Goal: Task Accomplishment & Management: Use online tool/utility

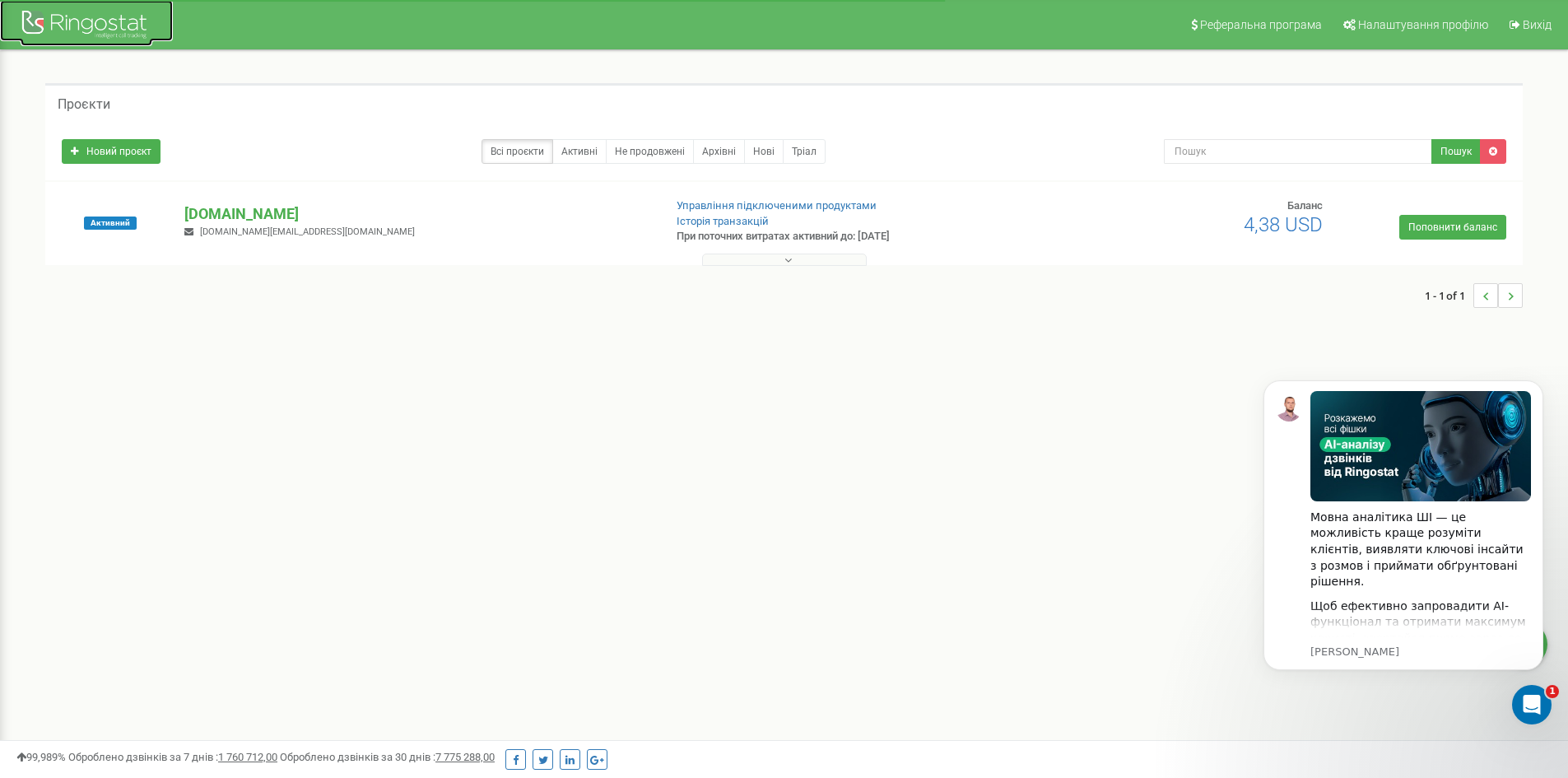
click at [109, 12] on div at bounding box center [86, 26] width 132 height 39
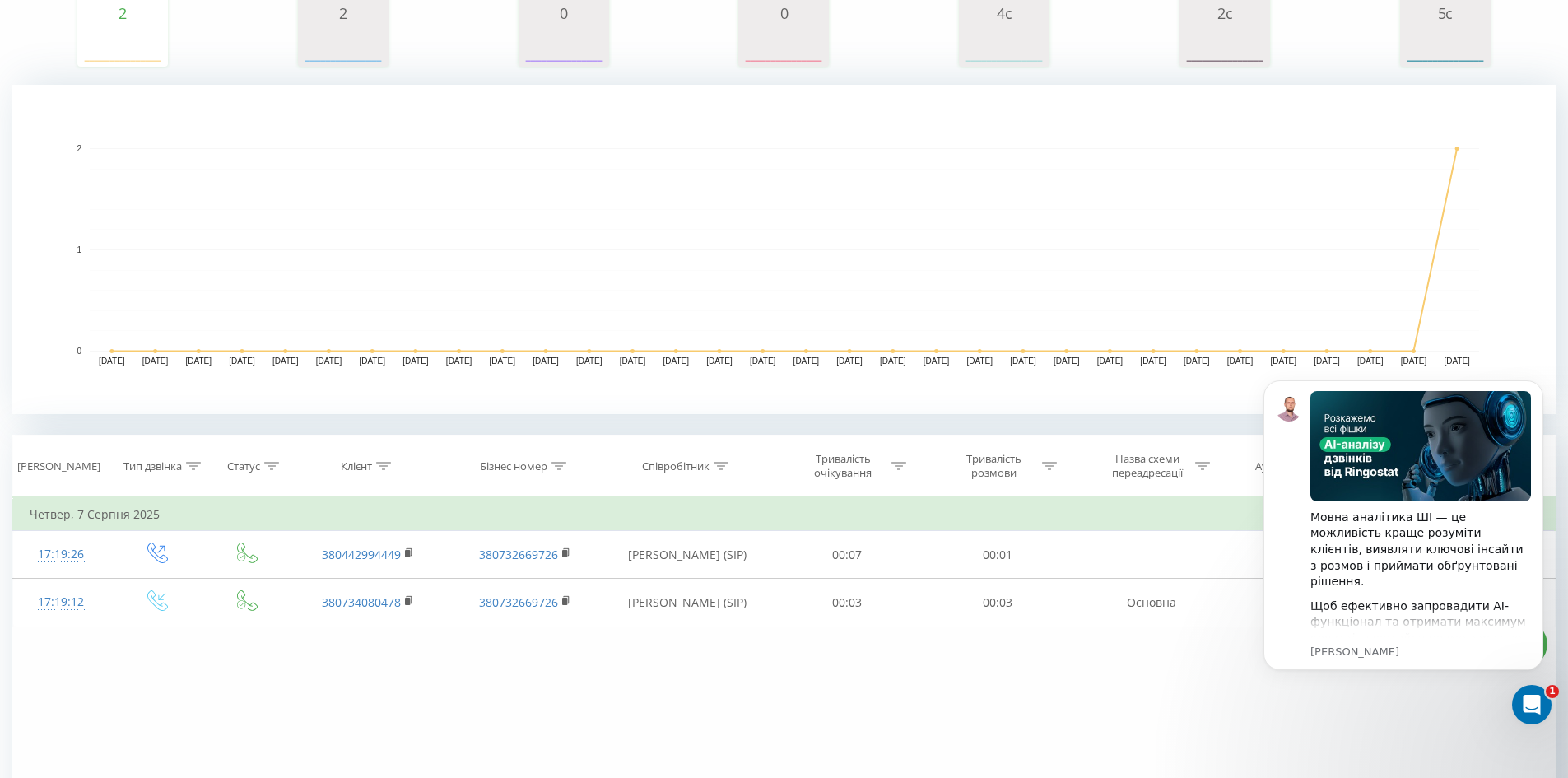
scroll to position [247, 0]
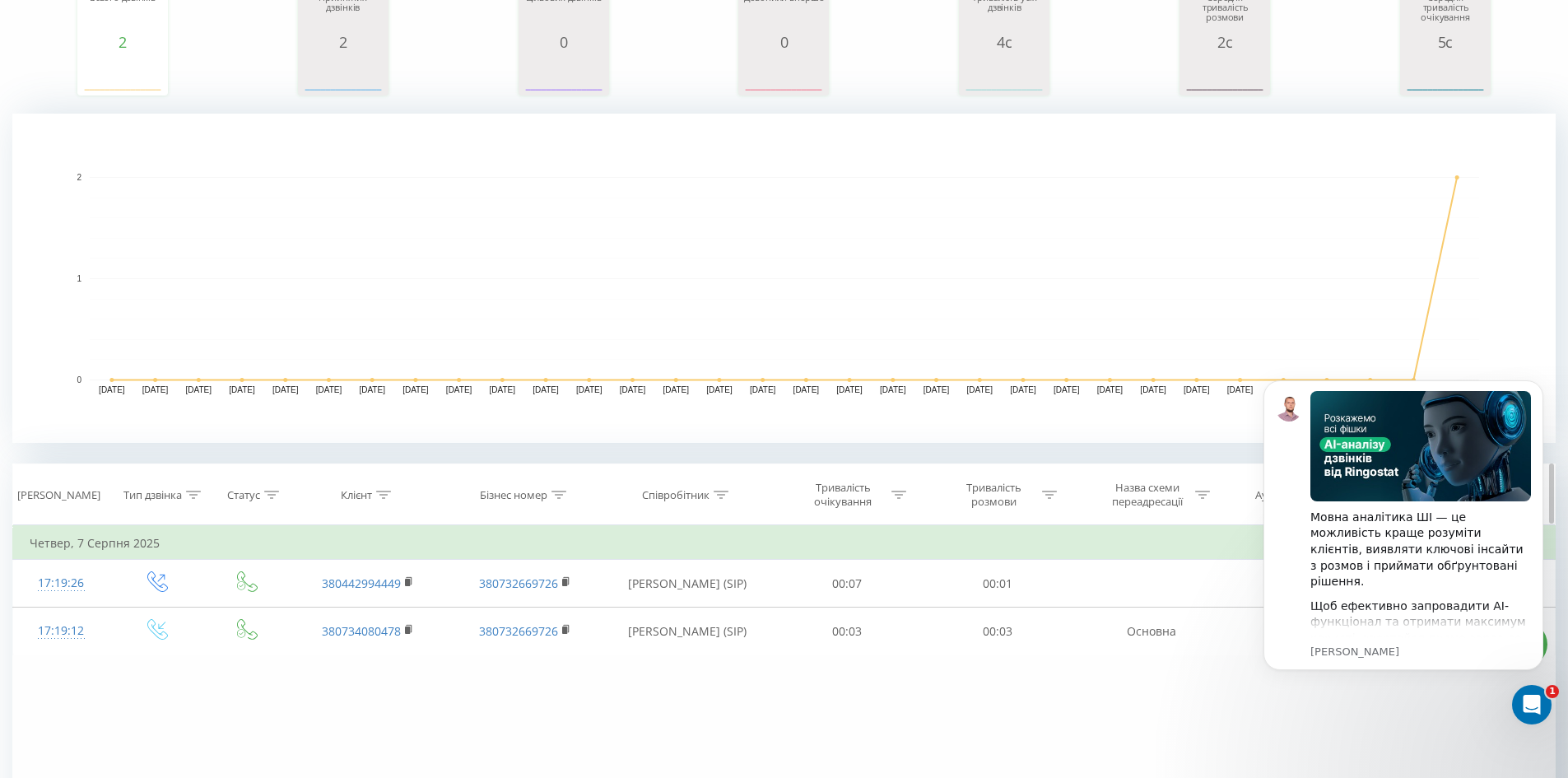
click at [59, 496] on div "[PERSON_NAME]" at bounding box center [59, 495] width 83 height 14
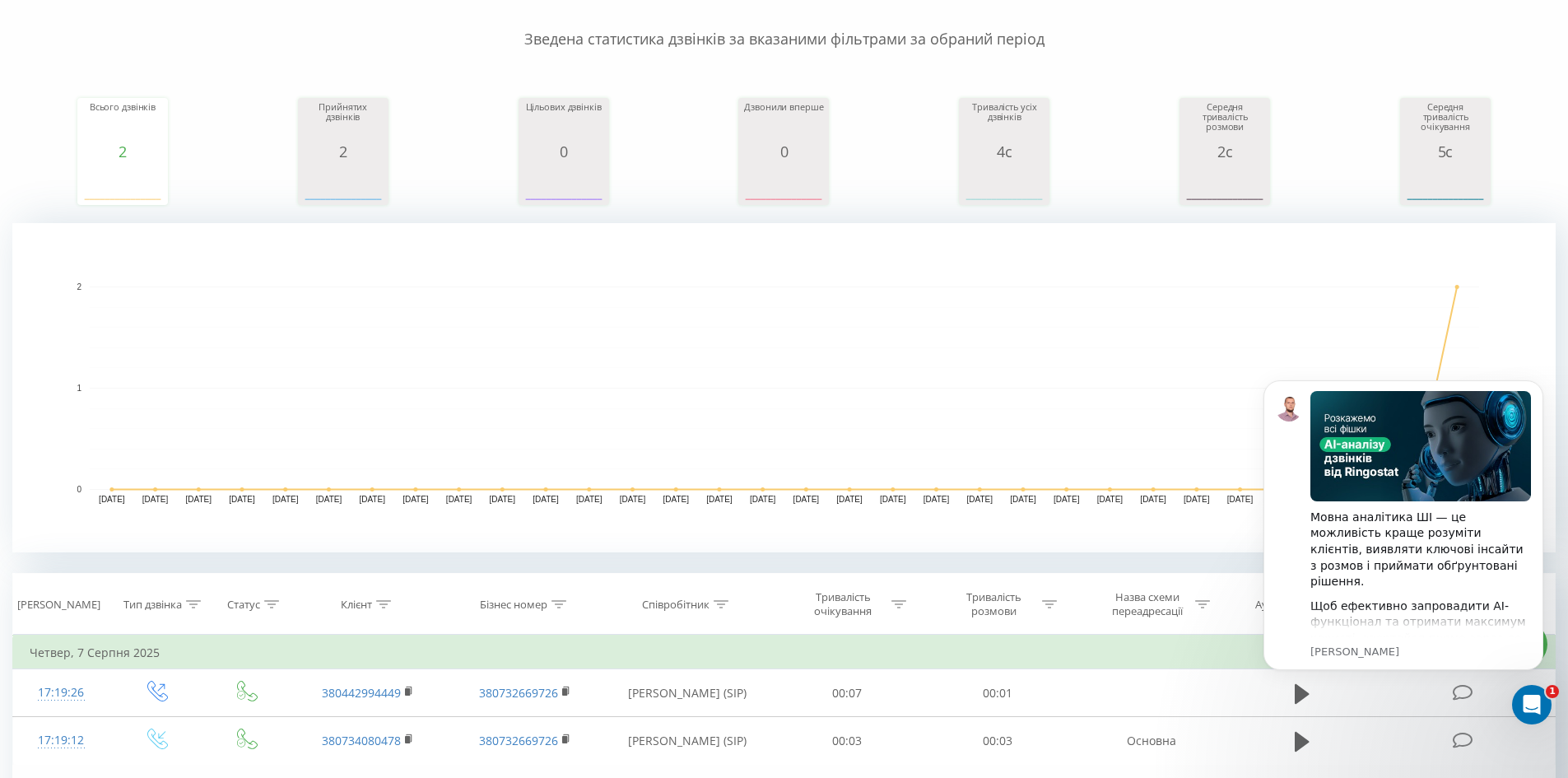
scroll to position [0, 0]
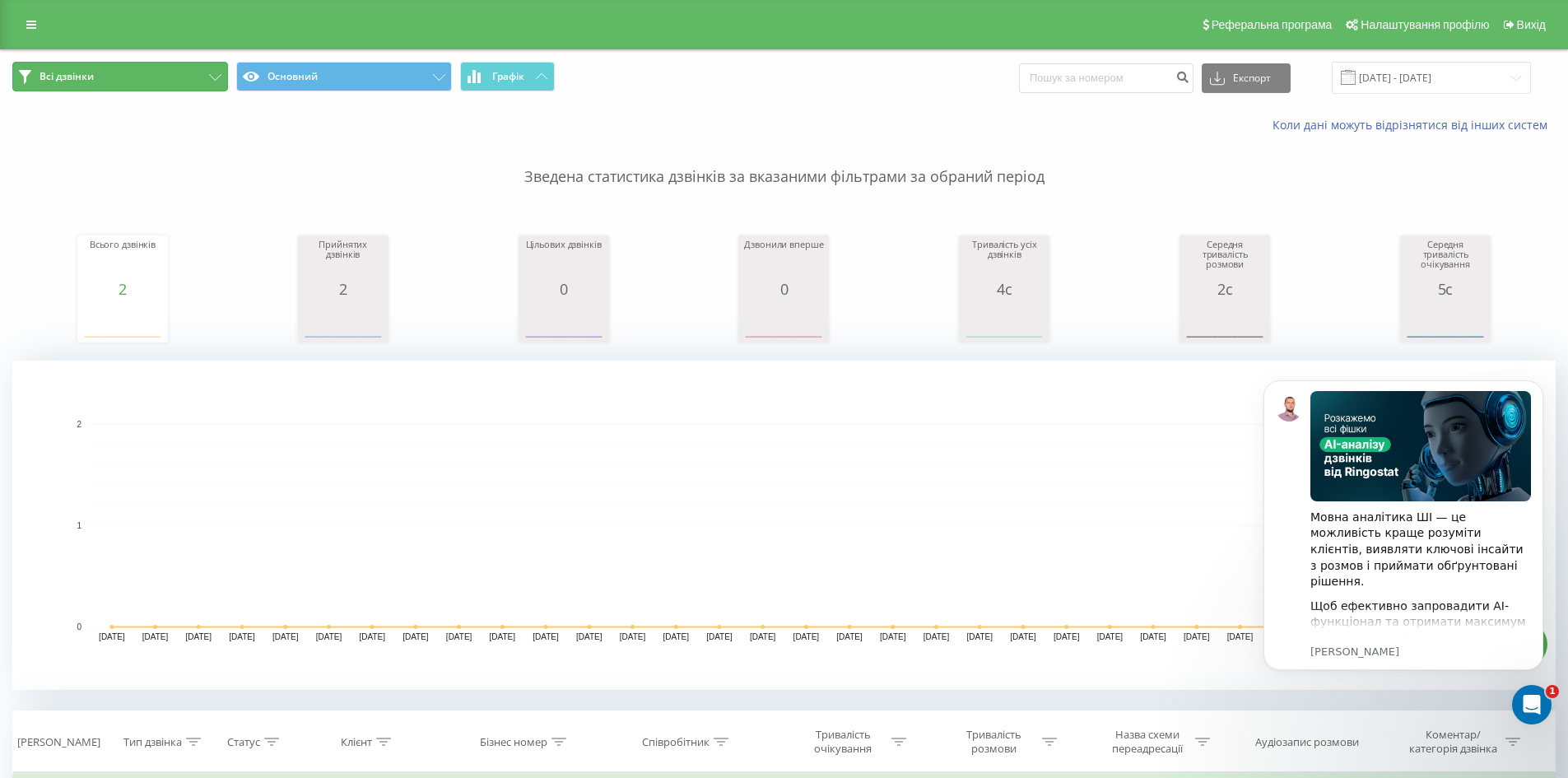
click at [196, 76] on button "Всі дзвінки" at bounding box center [120, 76] width 216 height 29
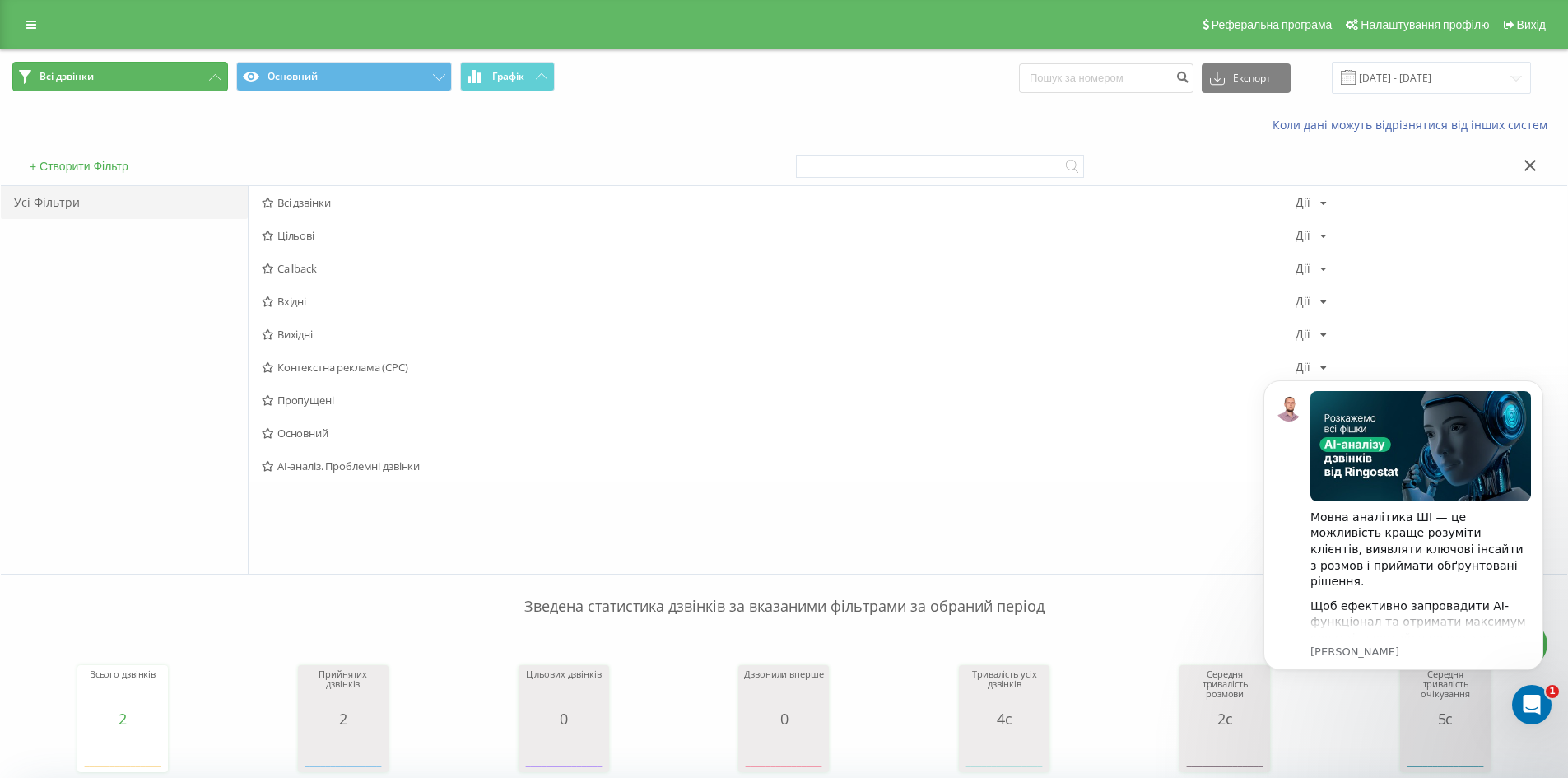
click at [196, 76] on button "Всі дзвінки" at bounding box center [120, 76] width 216 height 29
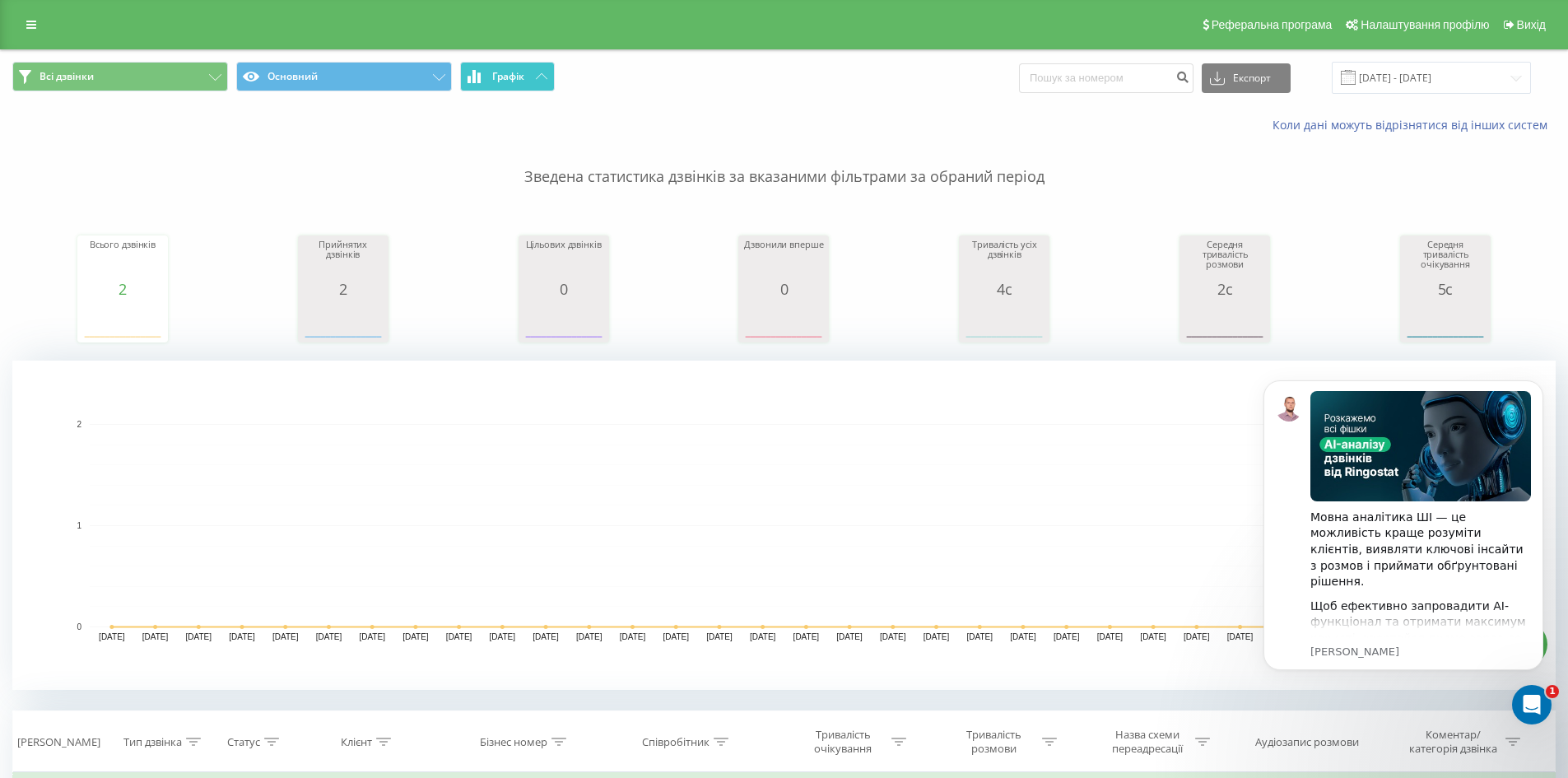
click at [510, 75] on span "Графік" at bounding box center [508, 76] width 32 height 12
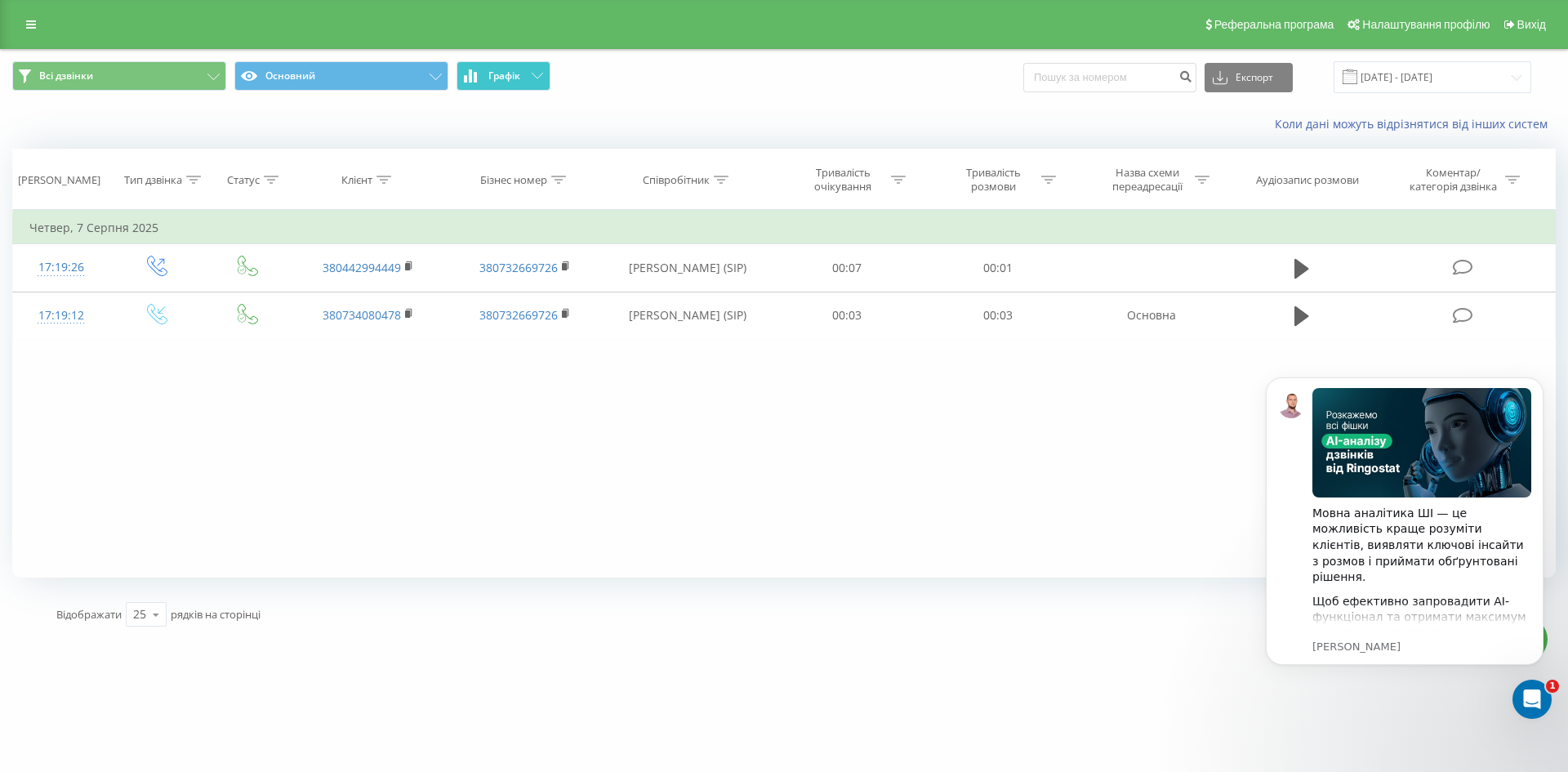
click at [506, 75] on span "Графік" at bounding box center [504, 76] width 32 height 12
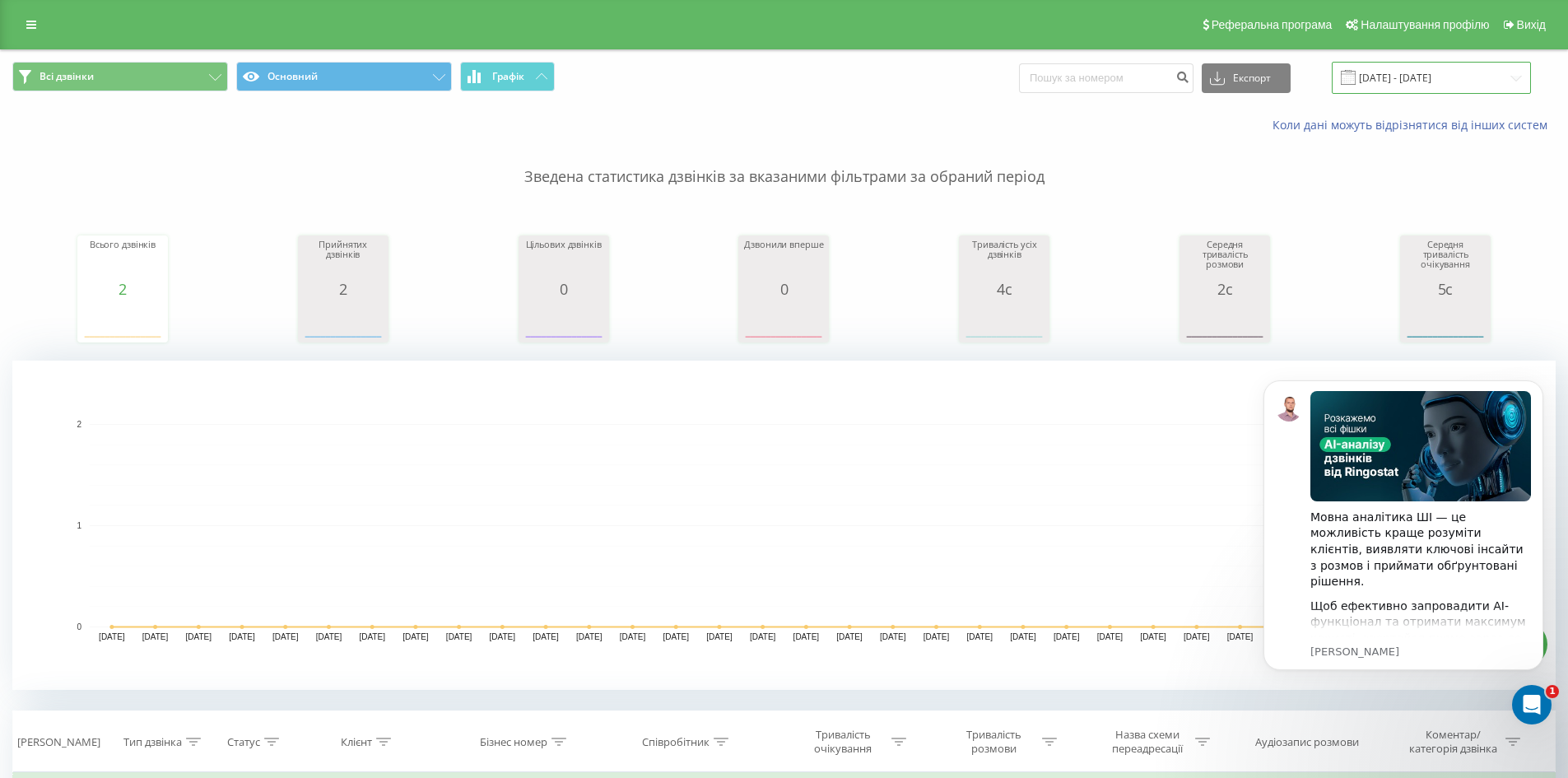
click at [1497, 80] on input "[DATE] - [DATE]" at bounding box center [1431, 77] width 199 height 32
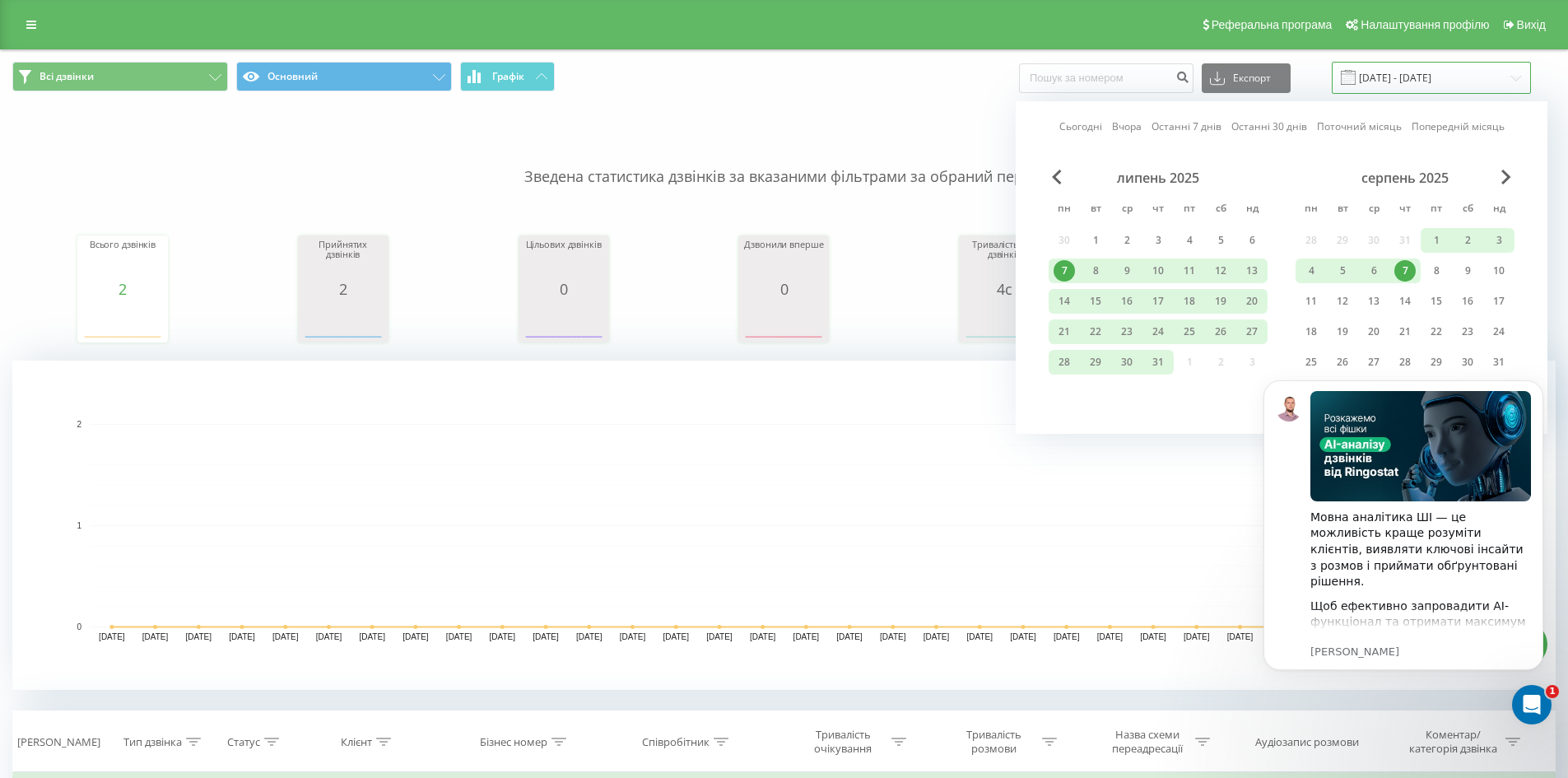
click at [1497, 80] on input "[DATE] - [DATE]" at bounding box center [1431, 77] width 199 height 32
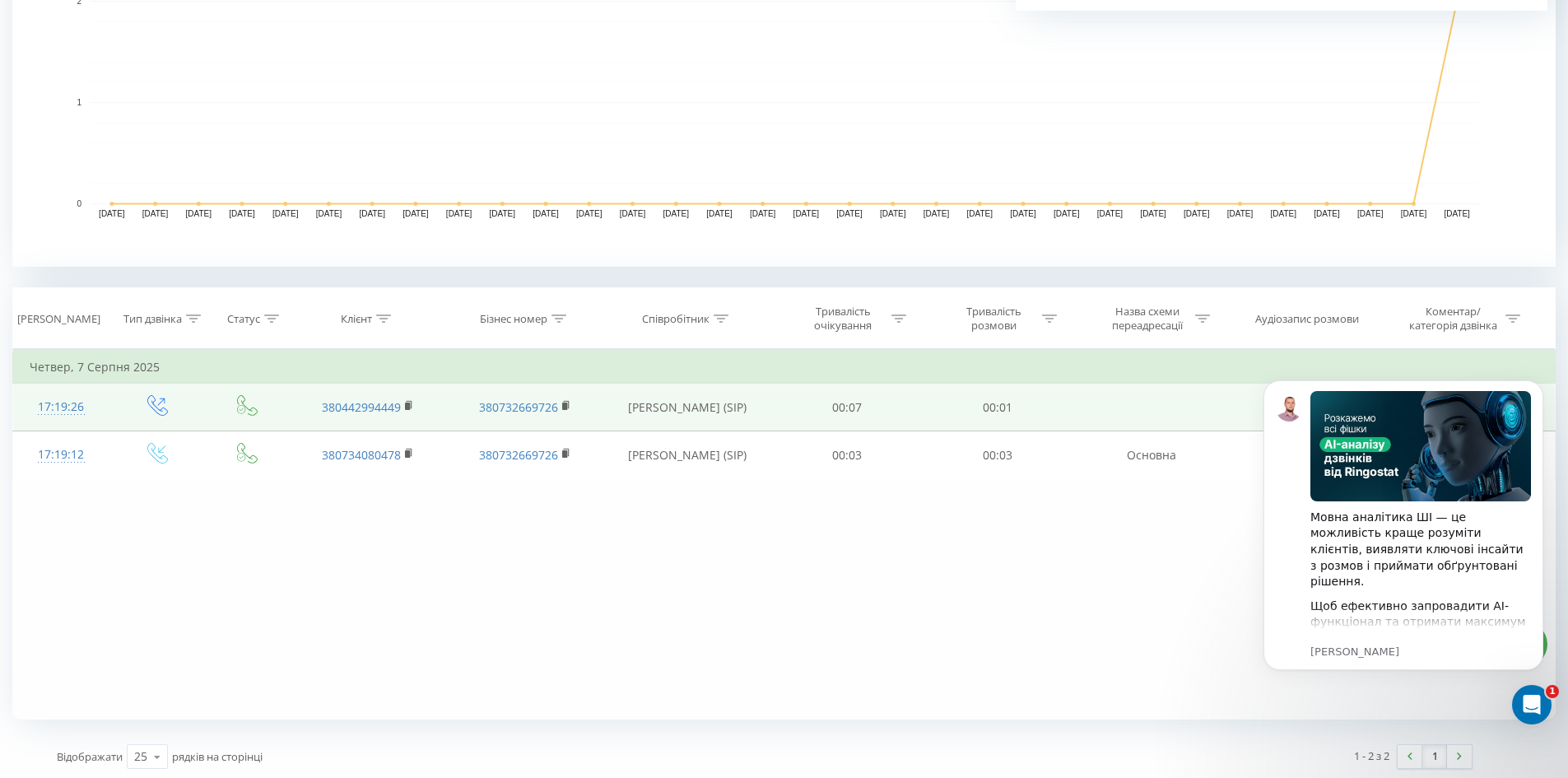
scroll to position [427, 0]
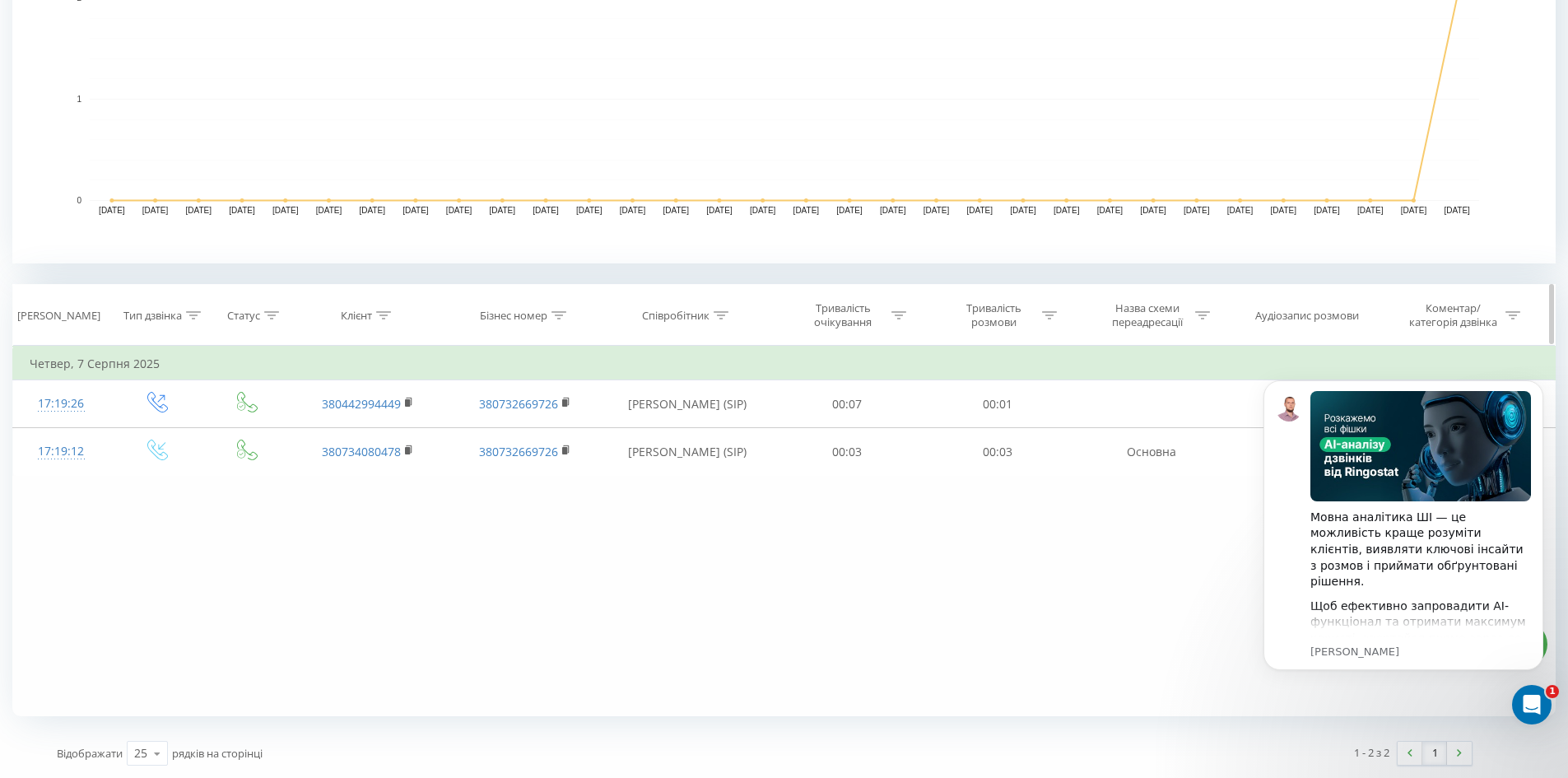
click at [190, 315] on icon at bounding box center [193, 315] width 15 height 8
click at [72, 320] on div "[PERSON_NAME]" at bounding box center [59, 315] width 83 height 14
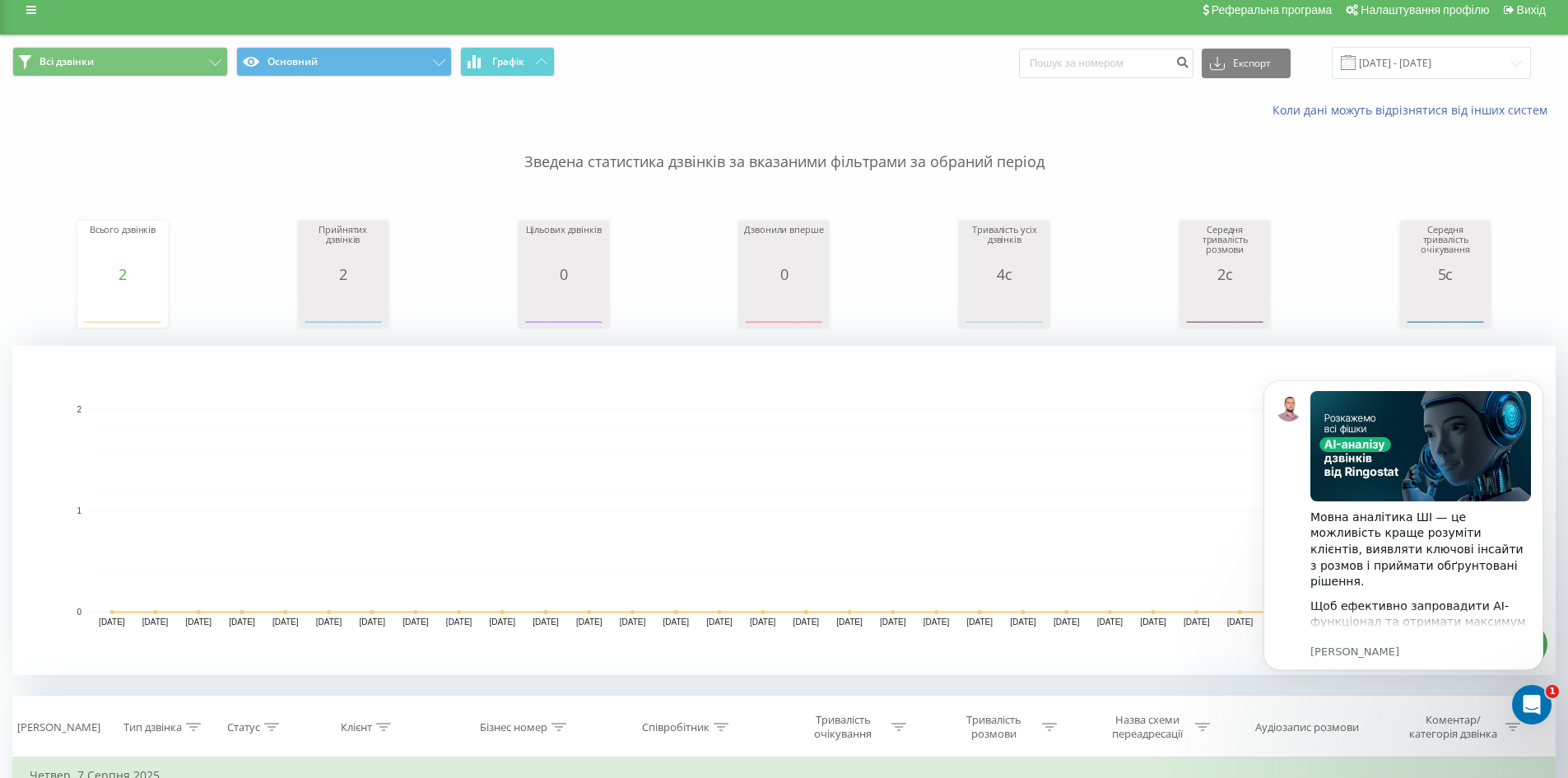
scroll to position [0, 0]
